Goal: Task Accomplishment & Management: Manage account settings

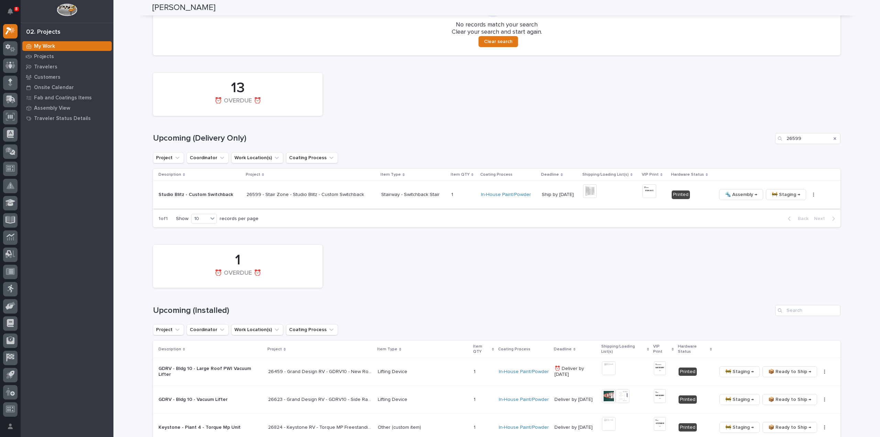
click at [809, 195] on button "button" at bounding box center [814, 194] width 10 height 5
click at [777, 240] on span "🔩 Hardware" at bounding box center [779, 241] width 29 height 8
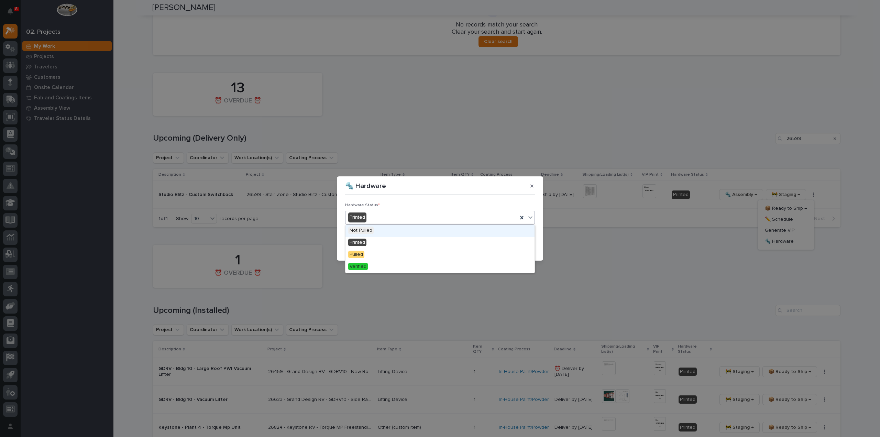
click at [390, 218] on div "Printed" at bounding box center [431, 217] width 172 height 11
click at [384, 254] on div "Pulled" at bounding box center [439, 255] width 189 height 12
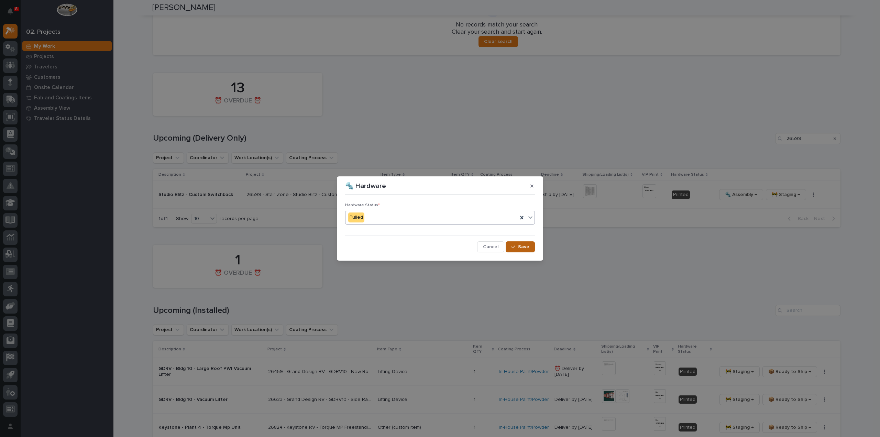
click at [514, 245] on icon "button" at bounding box center [513, 246] width 4 height 5
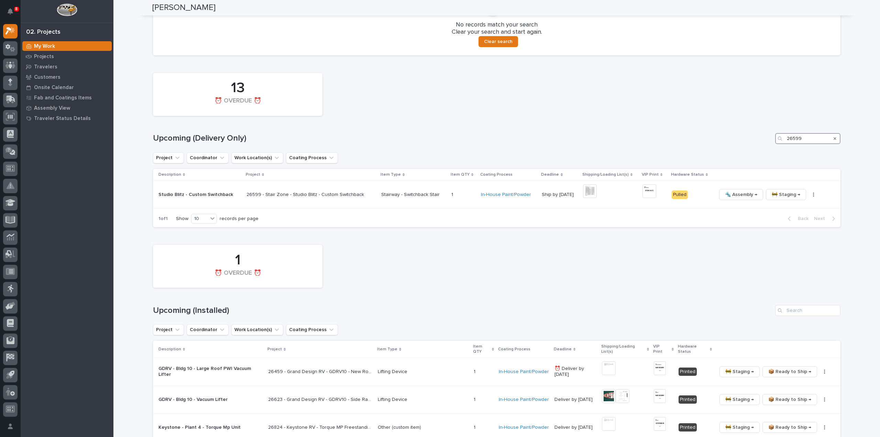
drag, startPoint x: 805, startPoint y: 139, endPoint x: 772, endPoint y: 145, distance: 34.0
click at [772, 145] on div "13 ⏰ OVERDUE ⏰ Upcoming (Delivery Only) 26599 Project Coordinator Work Location…" at bounding box center [496, 148] width 687 height 158
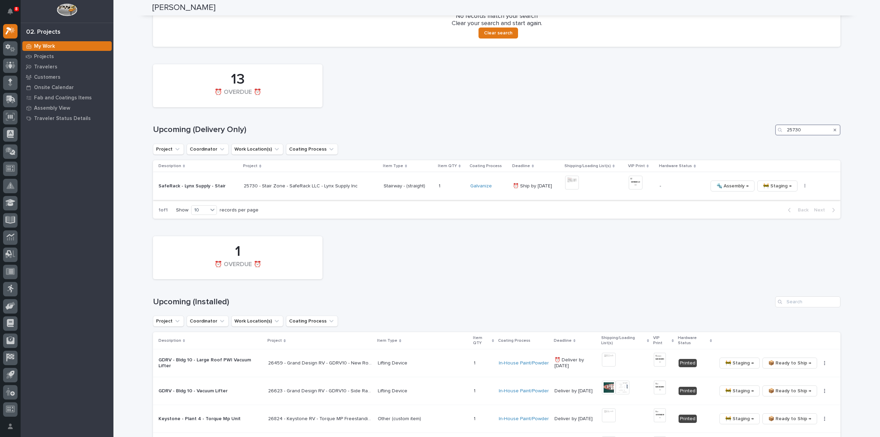
scroll to position [425, 0]
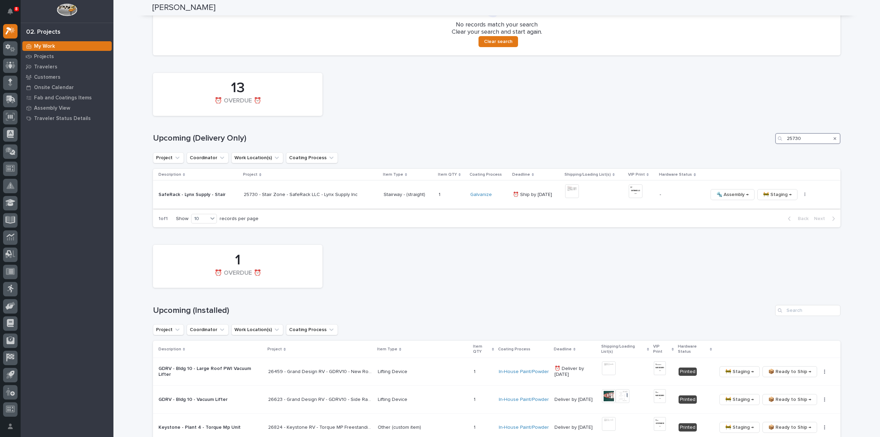
type input "25730"
click at [571, 193] on img at bounding box center [572, 191] width 14 height 14
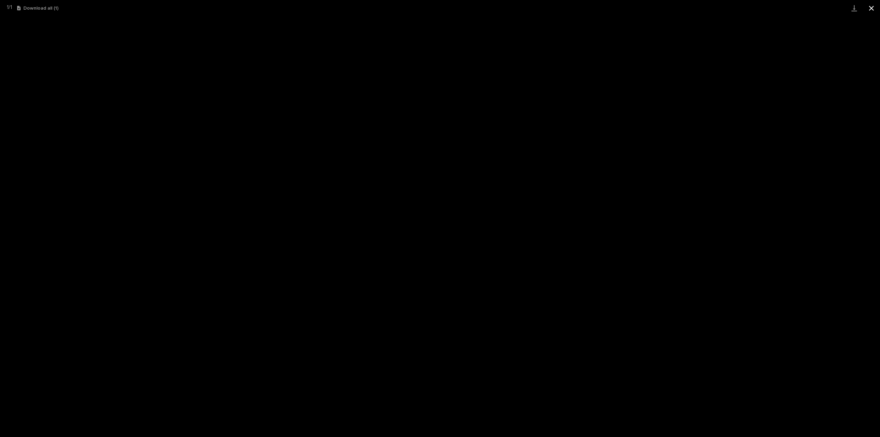
click at [869, 11] on button "Close gallery" at bounding box center [871, 8] width 17 height 16
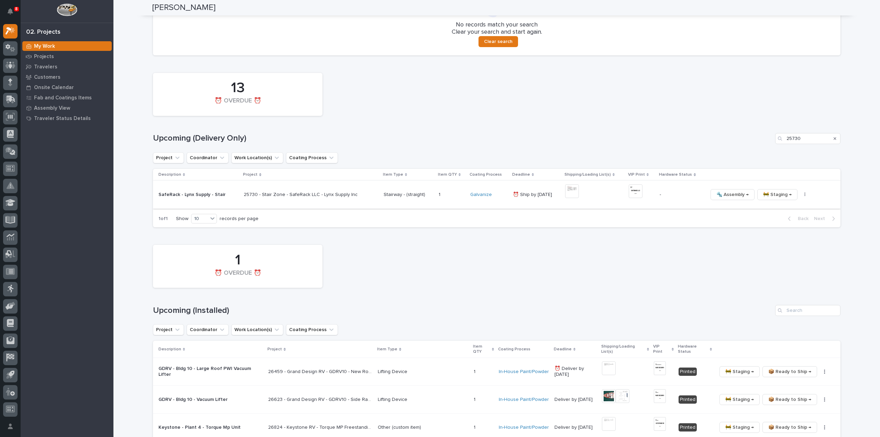
click at [629, 195] on img at bounding box center [636, 191] width 14 height 14
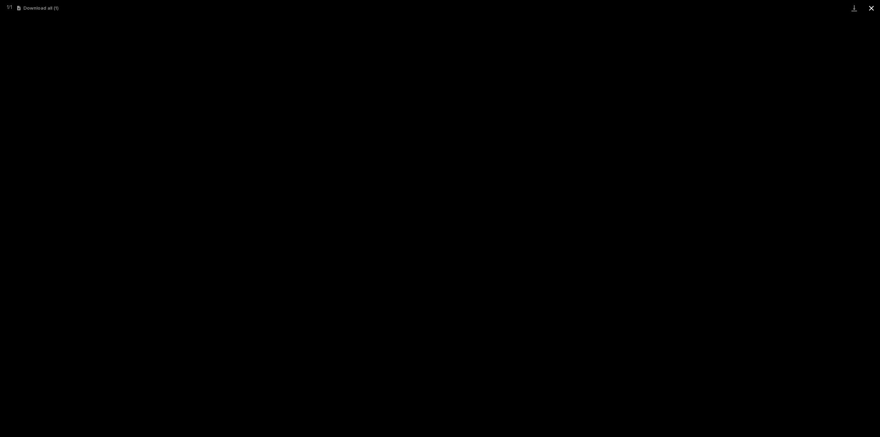
click at [871, 9] on button "Close gallery" at bounding box center [871, 8] width 17 height 16
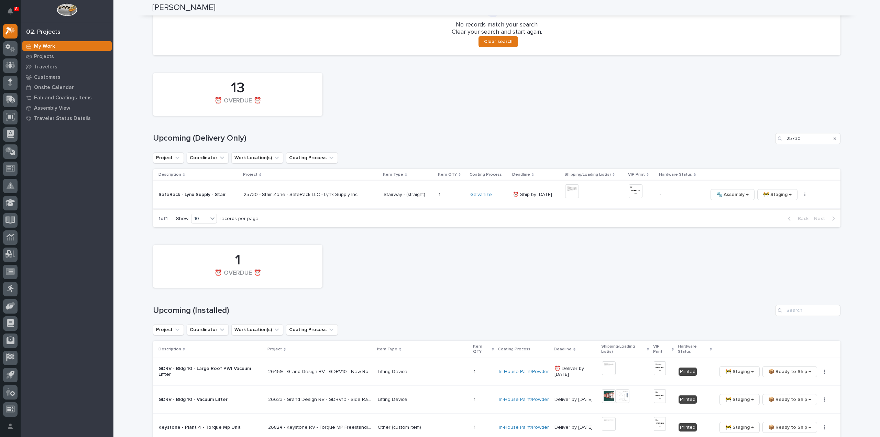
click at [800, 197] on button "button" at bounding box center [805, 194] width 10 height 5
click at [781, 244] on span "🔩 Hardware" at bounding box center [769, 241] width 29 height 8
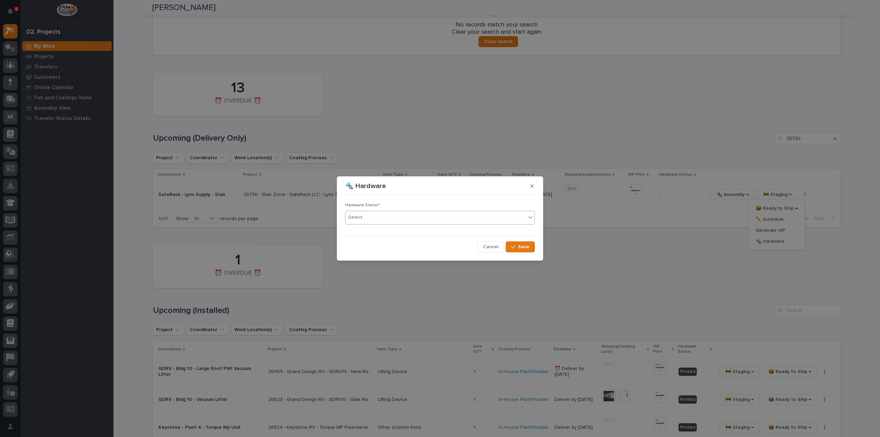
click at [376, 220] on div "Select..." at bounding box center [435, 217] width 180 height 11
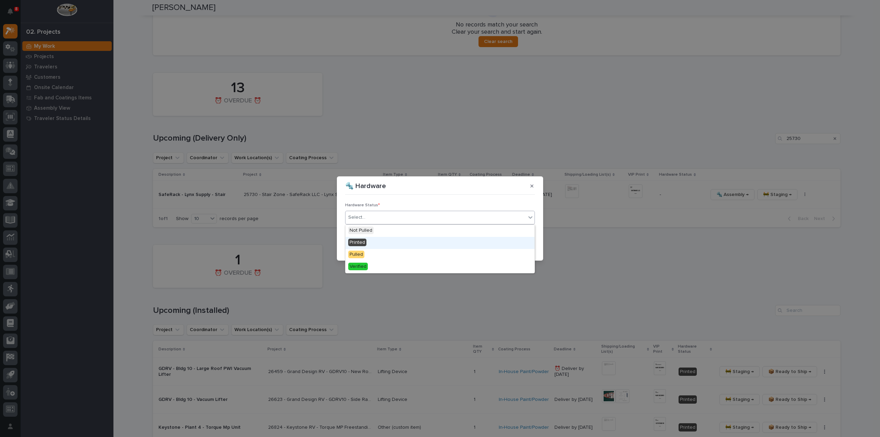
click at [377, 240] on div "Printed" at bounding box center [439, 243] width 189 height 12
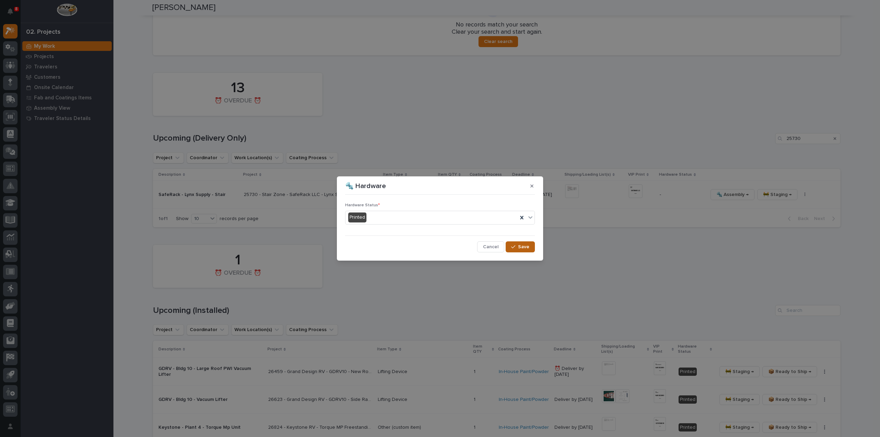
click at [528, 247] on span "Save" at bounding box center [523, 247] width 11 height 6
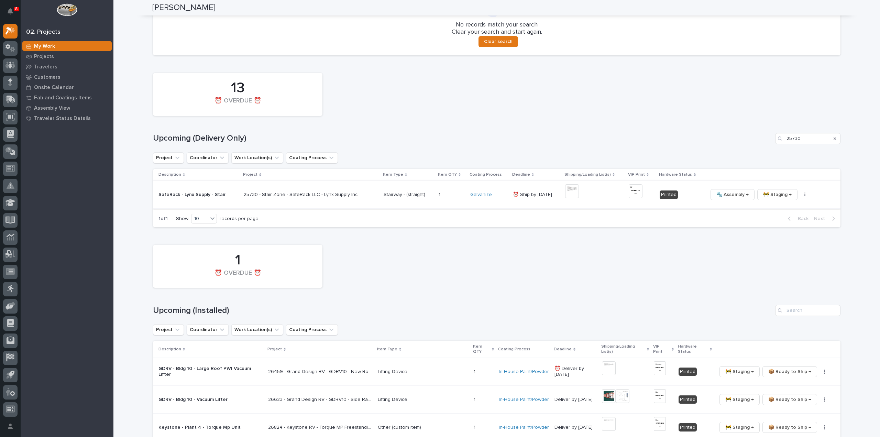
click at [804, 196] on icon "button" at bounding box center [804, 194] width 1 height 4
click at [767, 245] on button "🔩 Hardware" at bounding box center [776, 241] width 51 height 11
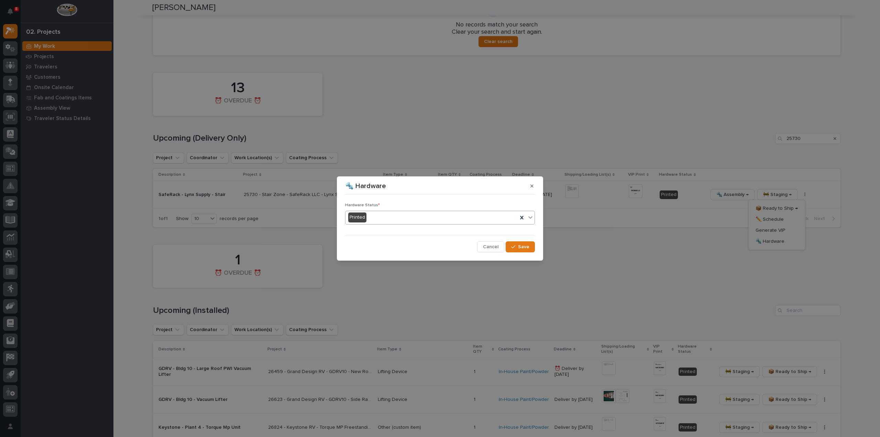
click at [419, 222] on div "Printed" at bounding box center [431, 217] width 172 height 11
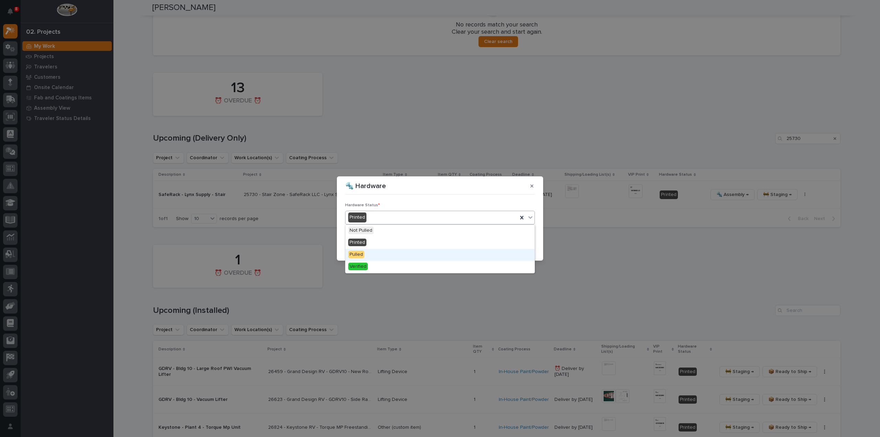
click at [390, 256] on div "Pulled" at bounding box center [439, 255] width 189 height 12
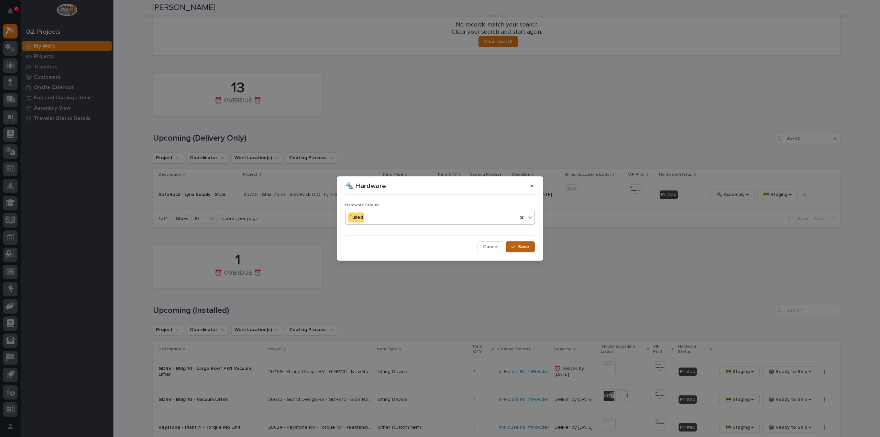
click at [528, 251] on button "Save" at bounding box center [520, 246] width 29 height 11
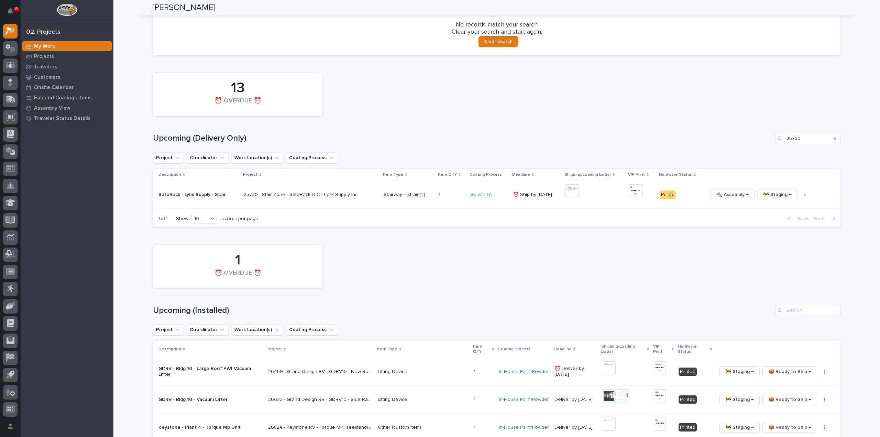
click at [833, 136] on icon "Search" at bounding box center [834, 138] width 3 height 4
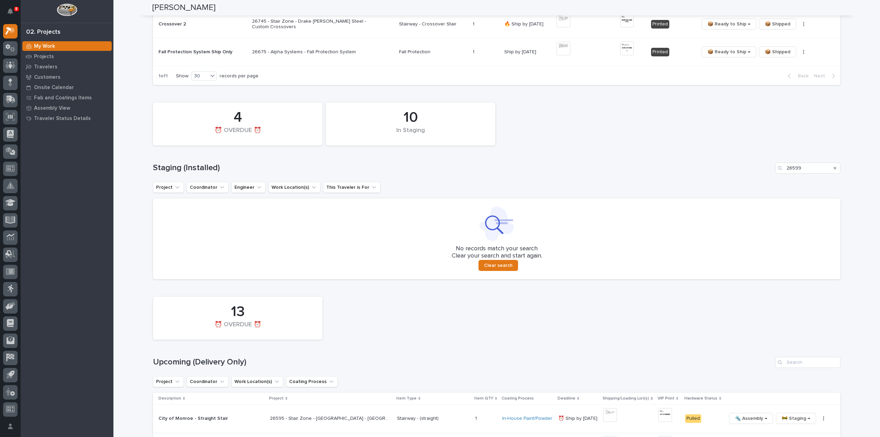
scroll to position [195, 0]
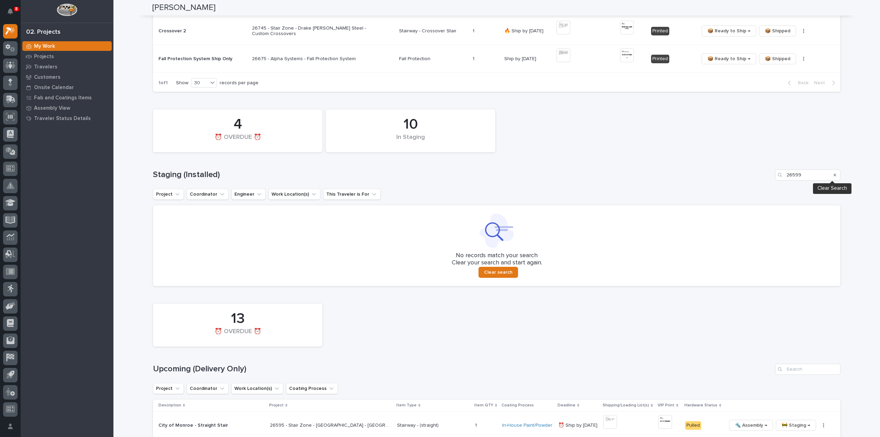
click at [833, 175] on icon "Search" at bounding box center [834, 175] width 3 height 4
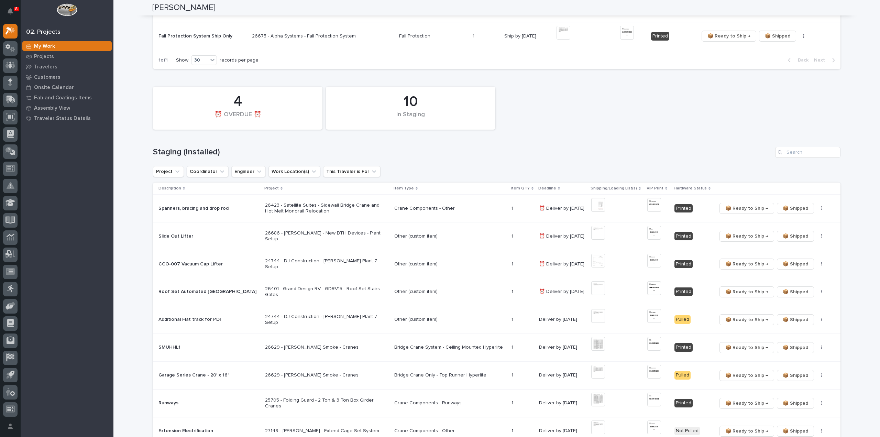
scroll to position [275, 0]
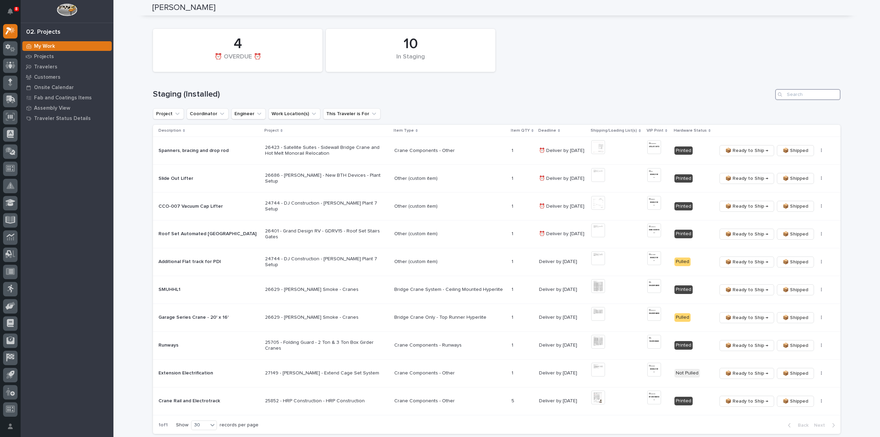
click at [793, 94] on input "Search" at bounding box center [807, 94] width 65 height 11
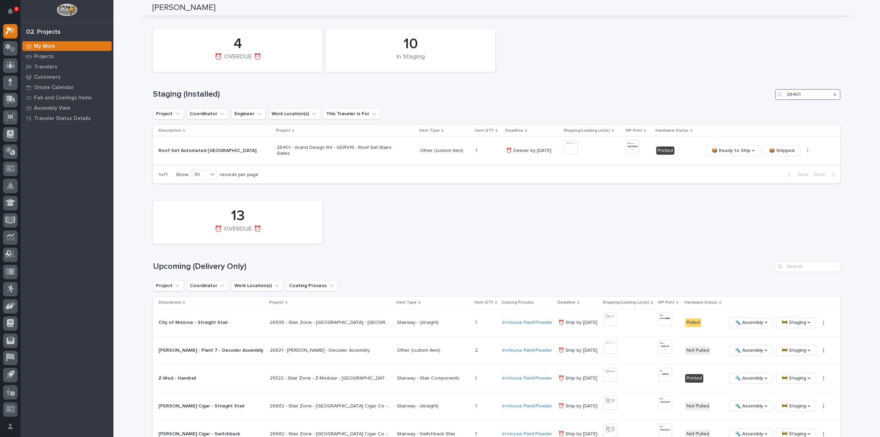
type input "26401"
click at [564, 148] on img at bounding box center [571, 147] width 14 height 14
click at [564, 146] on img at bounding box center [571, 147] width 14 height 14
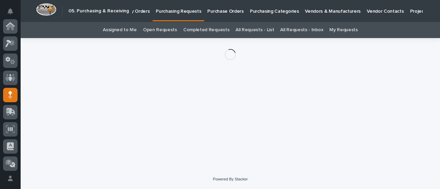
scroll to position [69, 0]
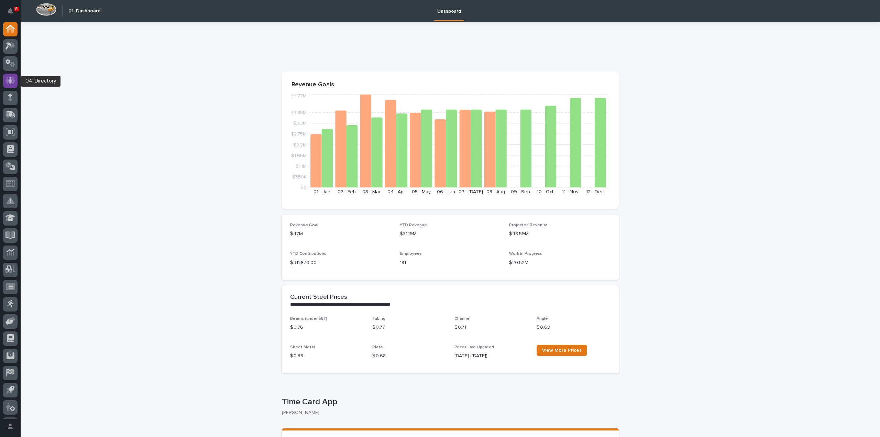
click at [8, 79] on icon at bounding box center [10, 80] width 10 height 7
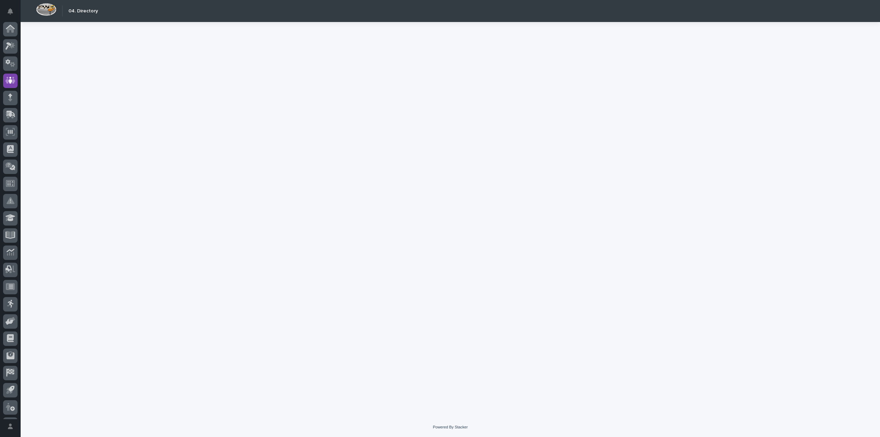
scroll to position [15, 0]
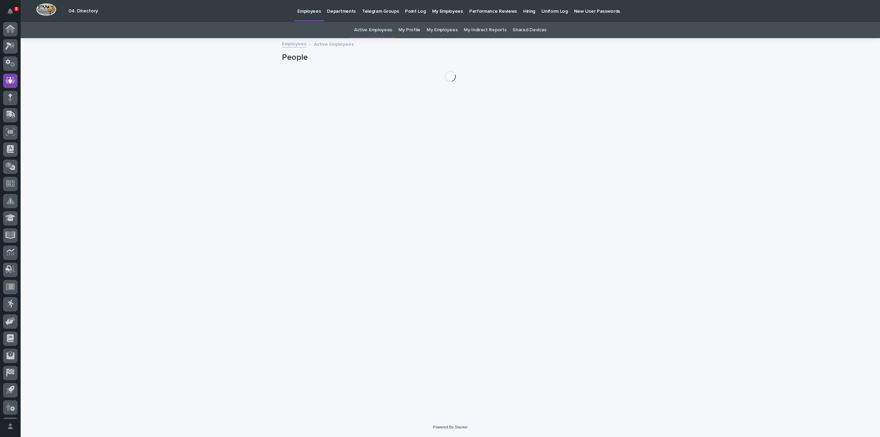
scroll to position [15, 0]
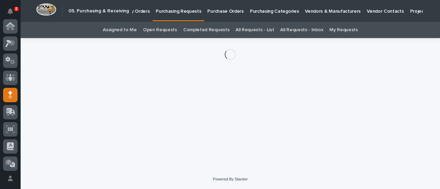
scroll to position [69, 0]
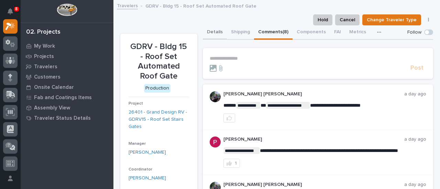
click at [211, 31] on button "Details" at bounding box center [215, 32] width 24 height 14
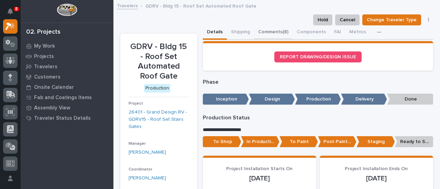
click at [263, 30] on button "Comments (8)" at bounding box center [273, 32] width 38 height 14
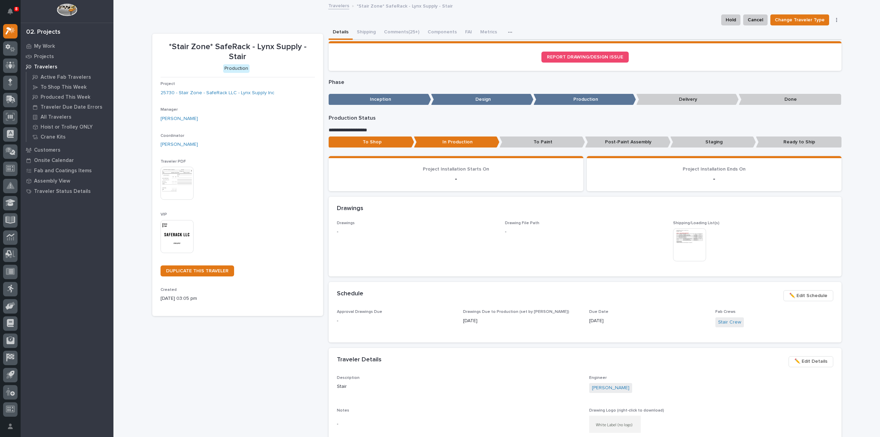
click at [720, 144] on p "Staging" at bounding box center [713, 141] width 86 height 11
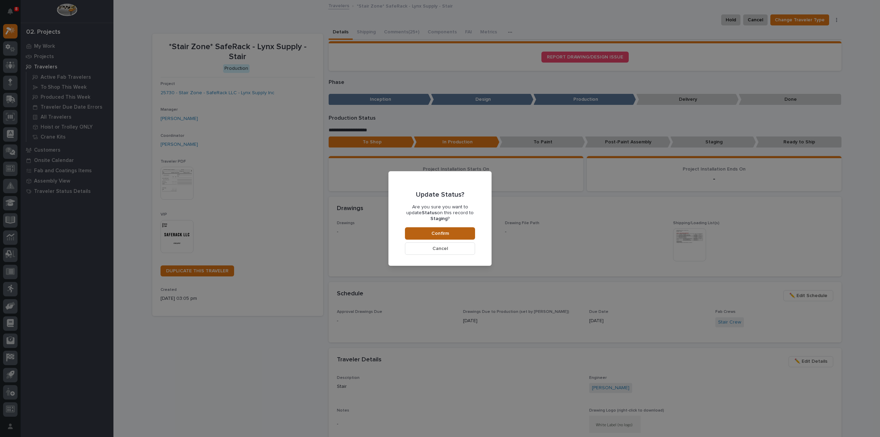
click at [423, 232] on button "Confirm" at bounding box center [440, 233] width 70 height 12
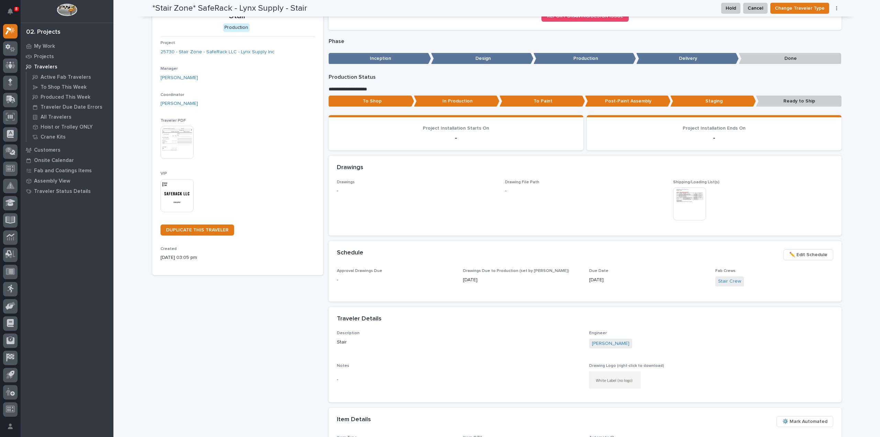
scroll to position [39, 0]
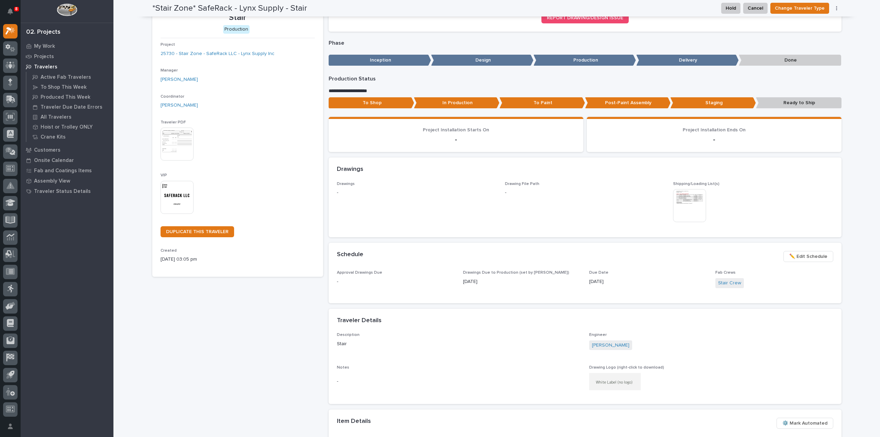
click at [169, 181] on img at bounding box center [176, 197] width 33 height 33
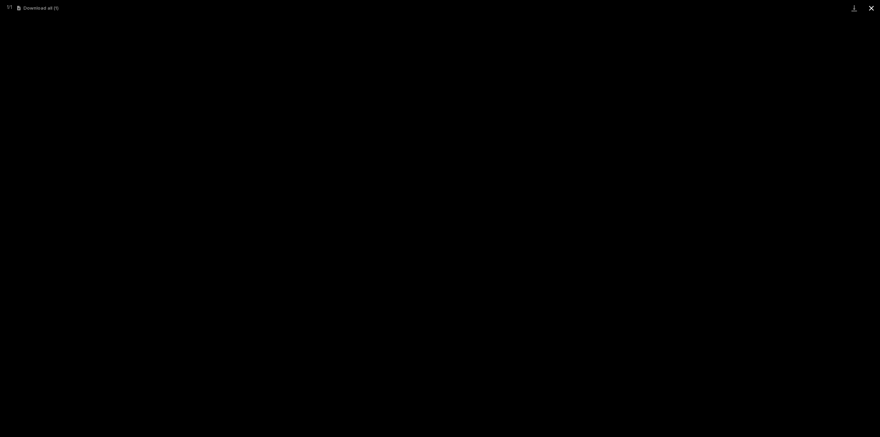
click at [874, 9] on button "Close gallery" at bounding box center [871, 8] width 17 height 16
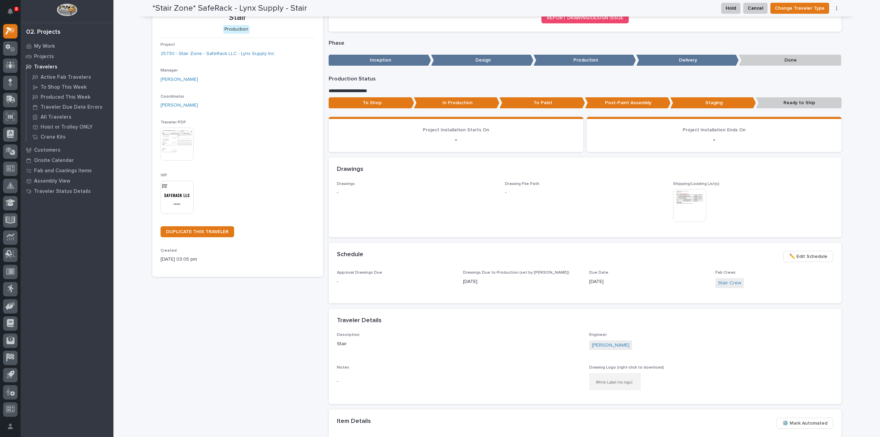
click at [167, 327] on div "*Stair Zone* SafeRack - Lynx Supply - Stair Production Project 25730 - Stair Zo…" at bounding box center [237, 323] width 171 height 657
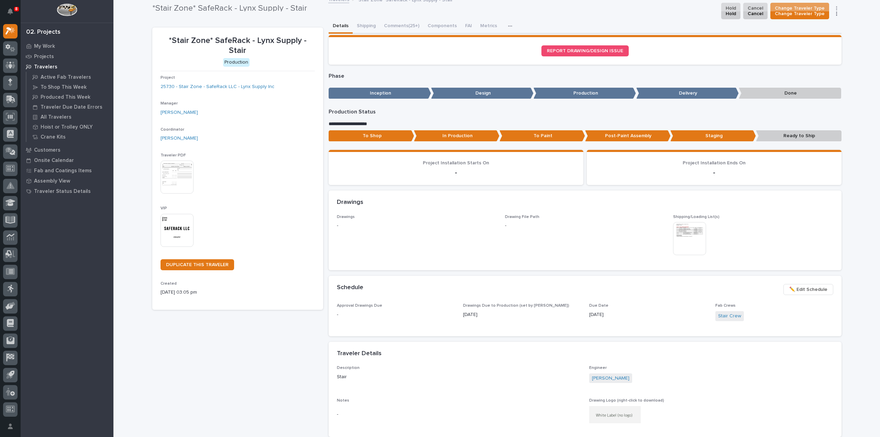
scroll to position [0, 0]
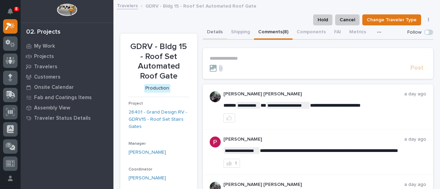
click at [219, 33] on button "Details" at bounding box center [215, 32] width 24 height 14
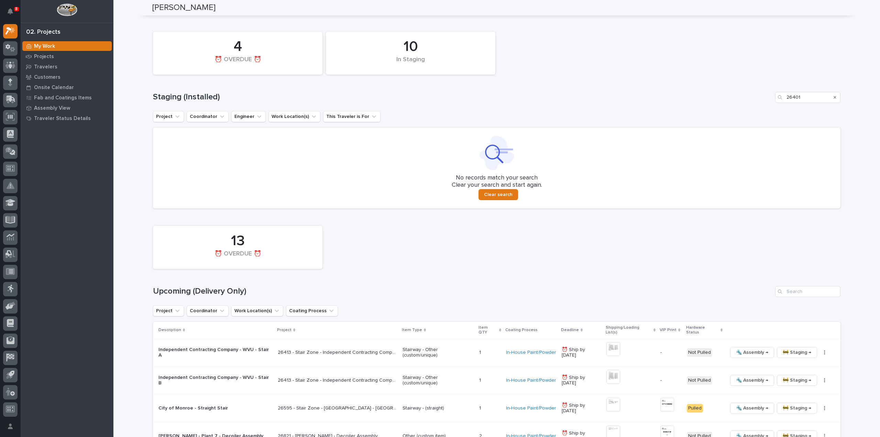
scroll to position [231, 0]
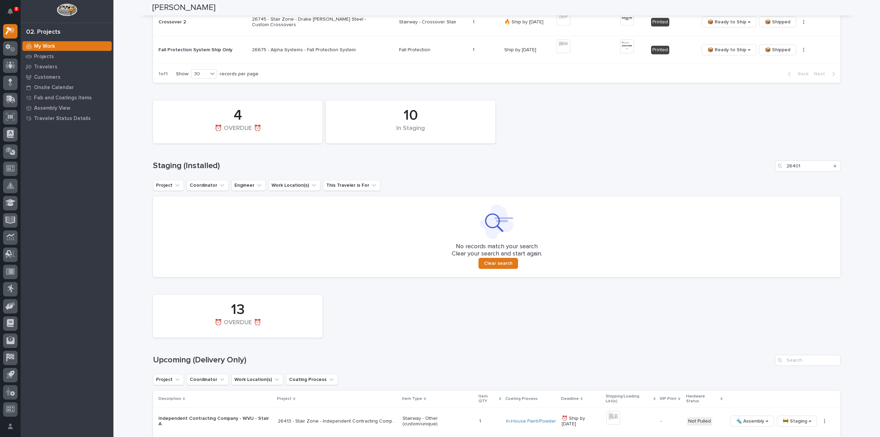
click at [833, 165] on icon "Search" at bounding box center [834, 166] width 3 height 4
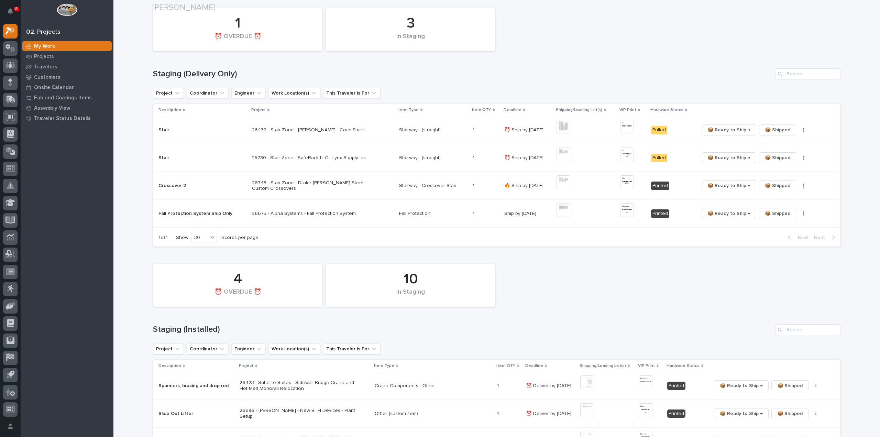
scroll to position [69, 0]
click at [566, 125] on img at bounding box center [563, 126] width 14 height 14
click at [326, 130] on p "26432 - Stair Zone - [PERSON_NAME] - Cocc Stairs" at bounding box center [312, 129] width 120 height 6
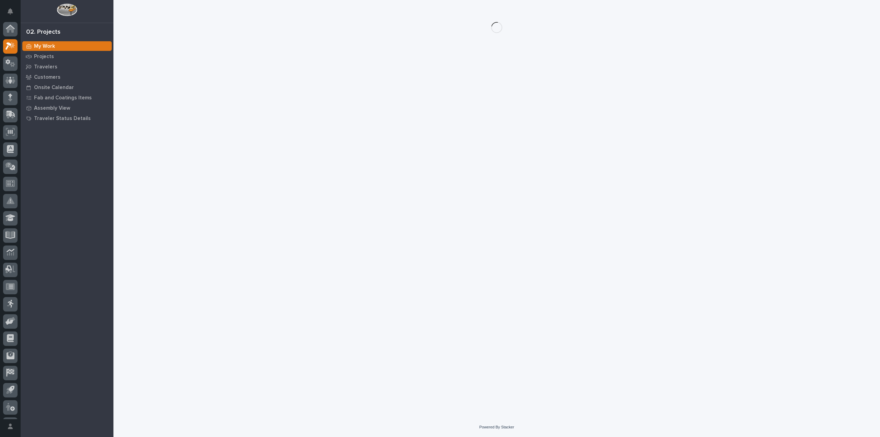
scroll to position [15, 0]
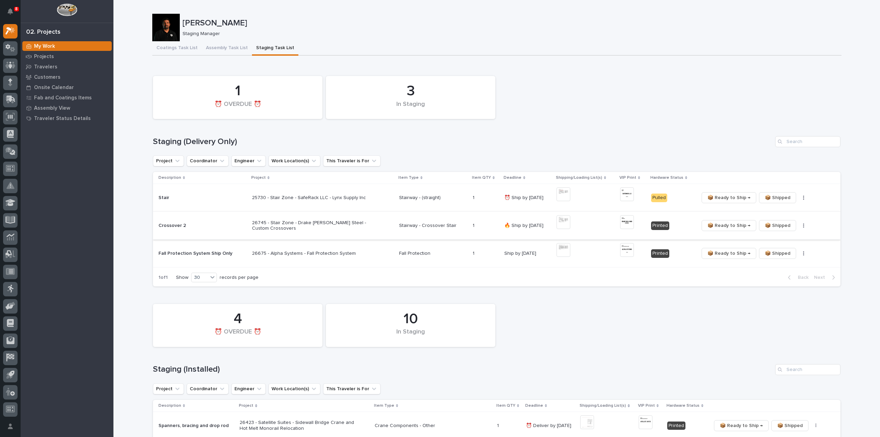
click at [799, 226] on button "button" at bounding box center [804, 225] width 10 height 5
click at [782, 250] on span "🔩 Hardware" at bounding box center [775, 250] width 29 height 8
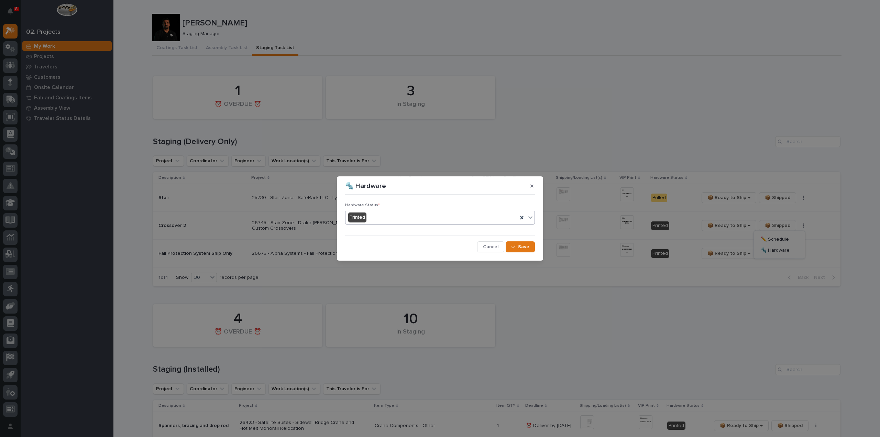
click at [374, 220] on div "Printed" at bounding box center [431, 217] width 172 height 11
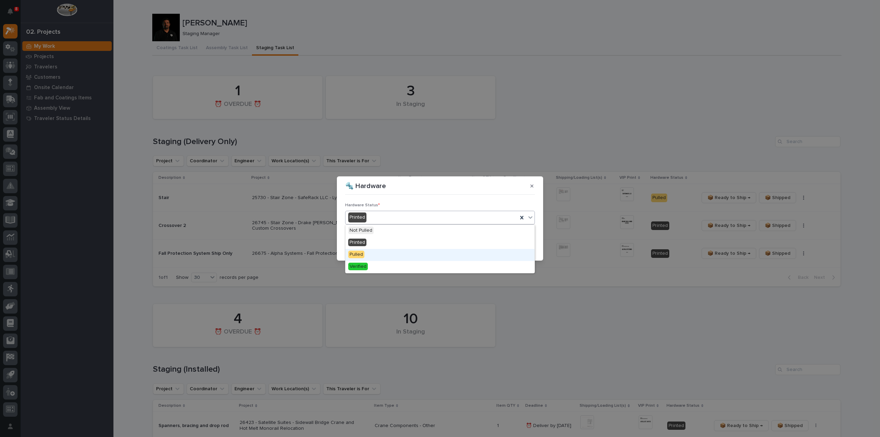
click at [371, 253] on div "Pulled" at bounding box center [439, 255] width 189 height 12
click at [387, 220] on div "Pulled" at bounding box center [431, 217] width 172 height 11
click at [383, 263] on div "Verified" at bounding box center [439, 267] width 189 height 12
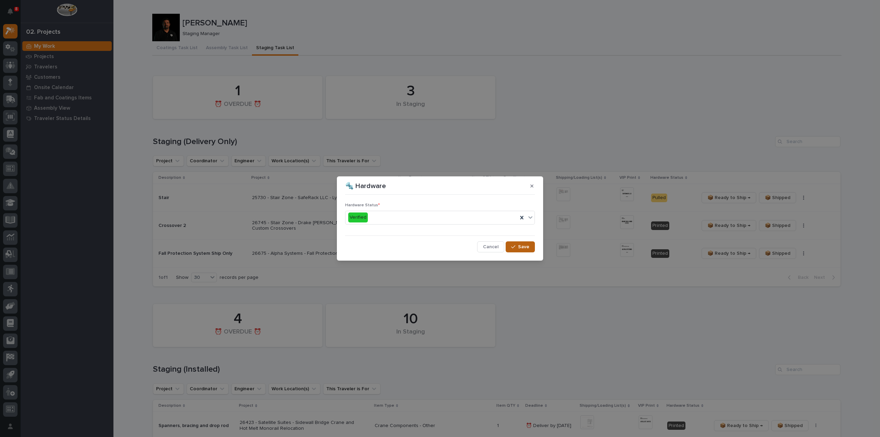
click at [513, 248] on icon "button" at bounding box center [513, 246] width 4 height 5
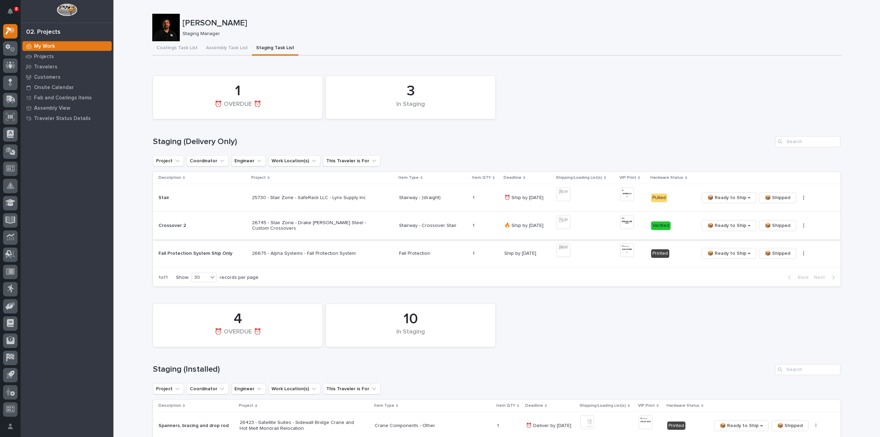
click at [799, 228] on button "button" at bounding box center [804, 225] width 10 height 5
click at [772, 250] on span "🔩 Hardware" at bounding box center [775, 250] width 29 height 8
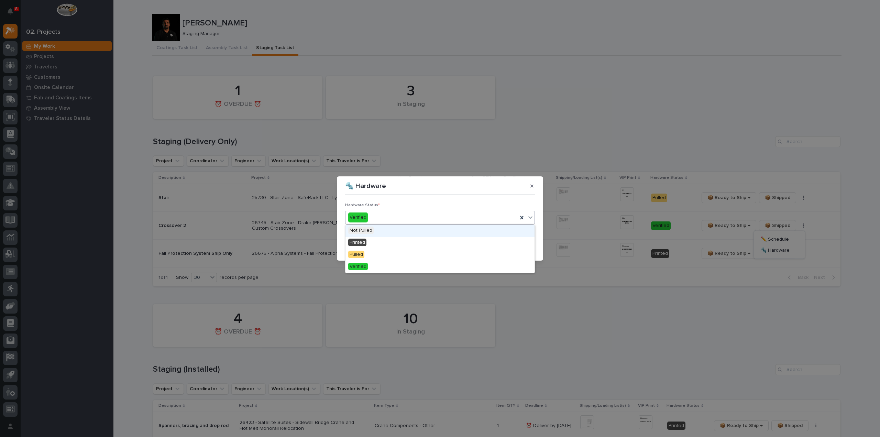
click at [383, 218] on div "Verified" at bounding box center [431, 217] width 172 height 11
click at [375, 257] on div "Pulled" at bounding box center [439, 255] width 189 height 12
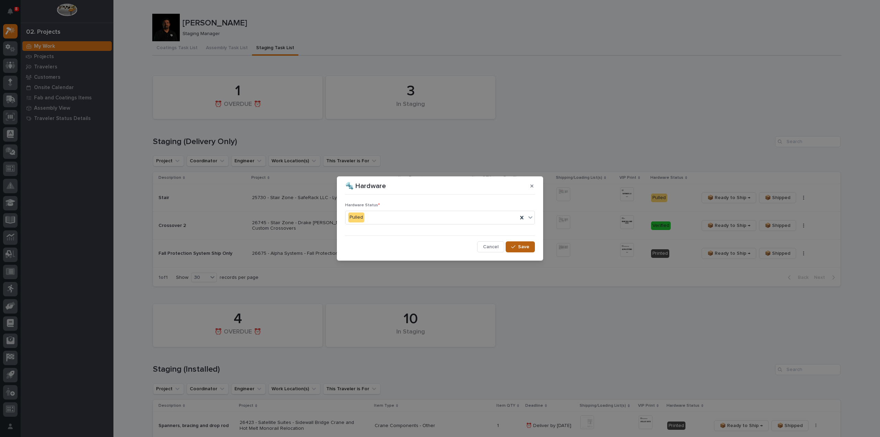
click at [513, 246] on icon "button" at bounding box center [513, 246] width 4 height 5
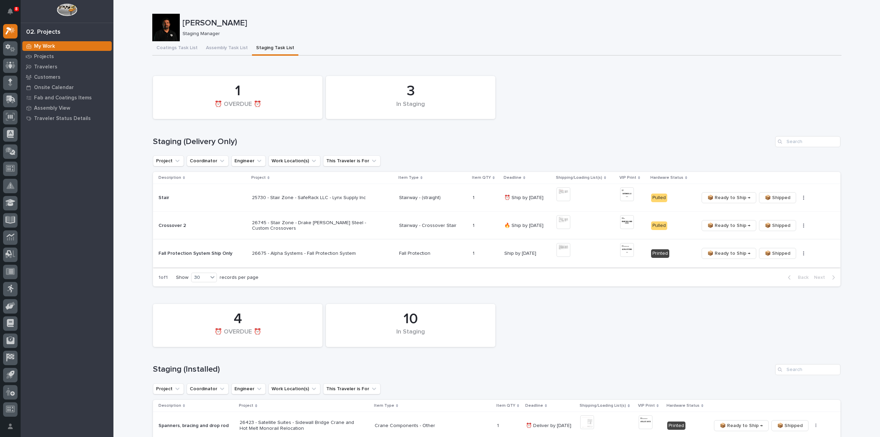
click at [558, 249] on img at bounding box center [563, 250] width 14 height 14
